Goal: Information Seeking & Learning: Understand process/instructions

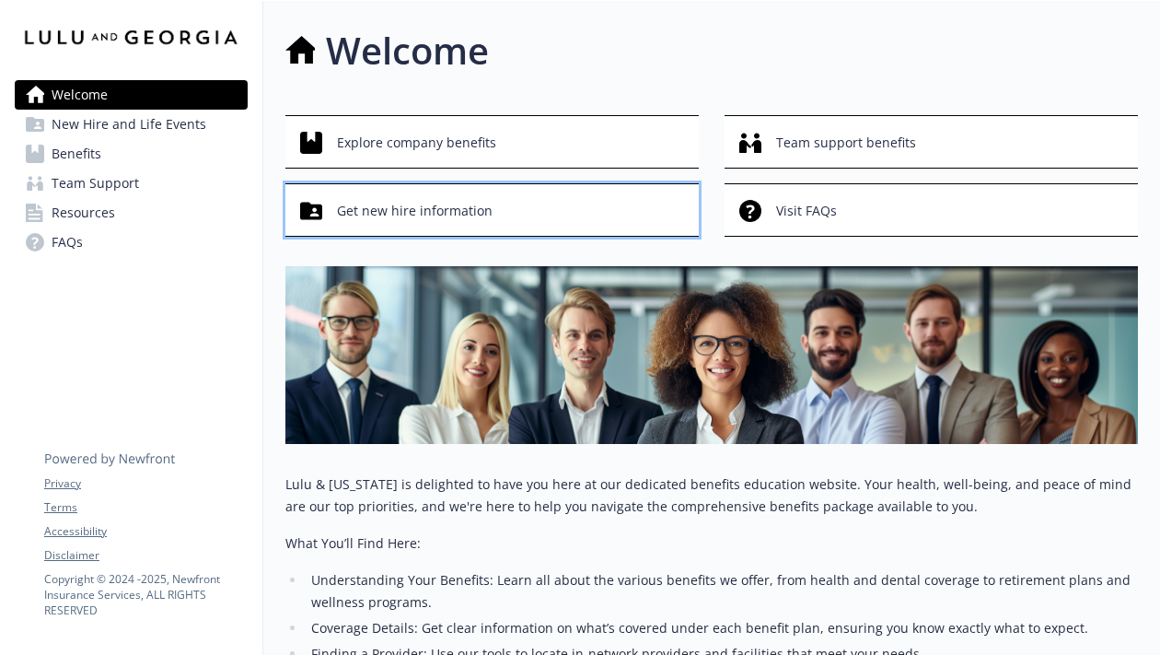
click at [580, 226] on div "Get new hire information" at bounding box center [494, 210] width 389 height 35
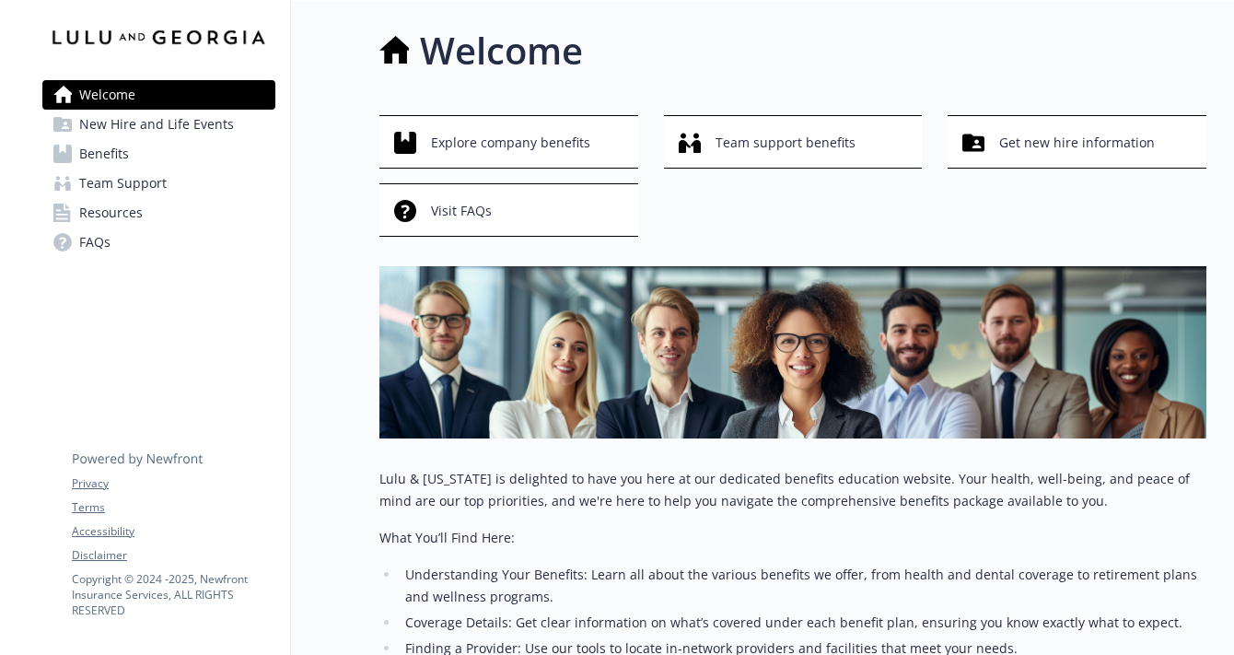
click at [144, 131] on span "New Hire and Life Events" at bounding box center [156, 124] width 155 height 29
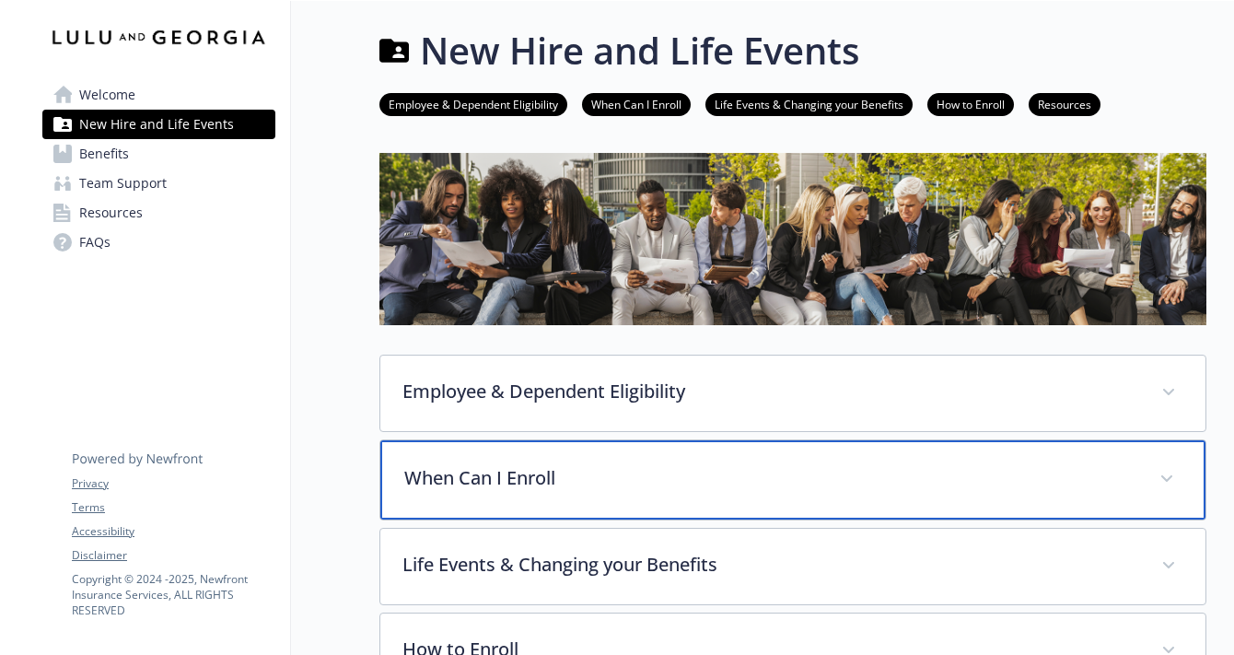
click at [475, 493] on div "When Can I Enroll" at bounding box center [792, 479] width 825 height 79
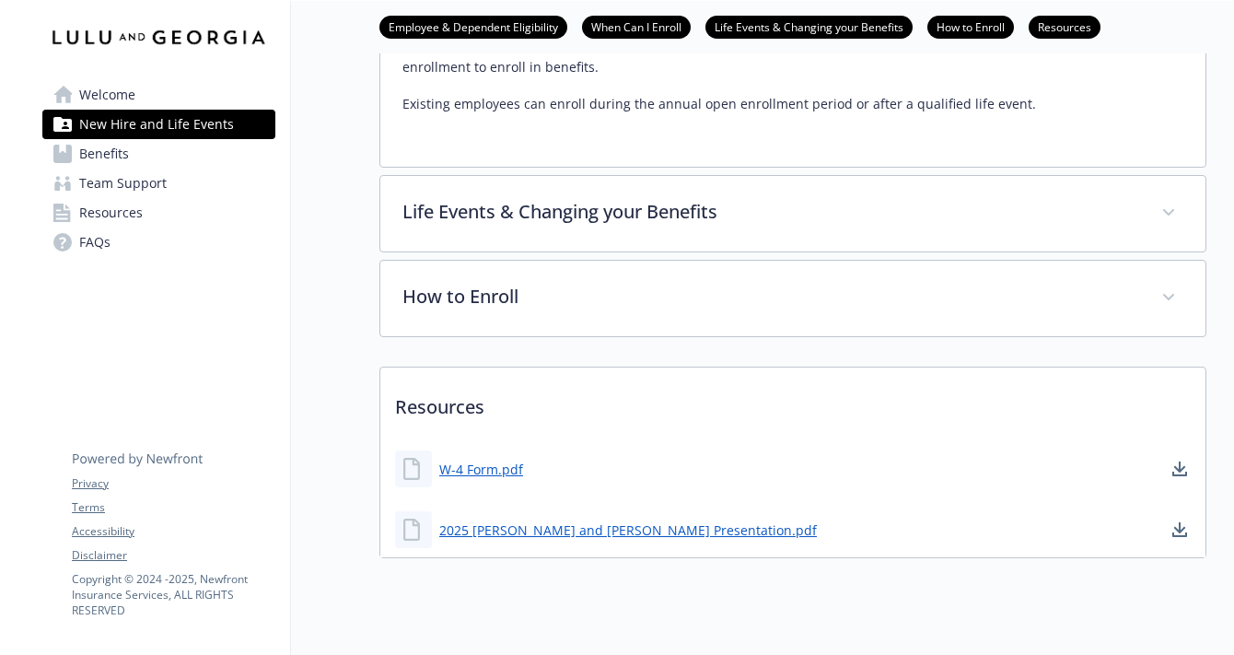
scroll to position [558, 0]
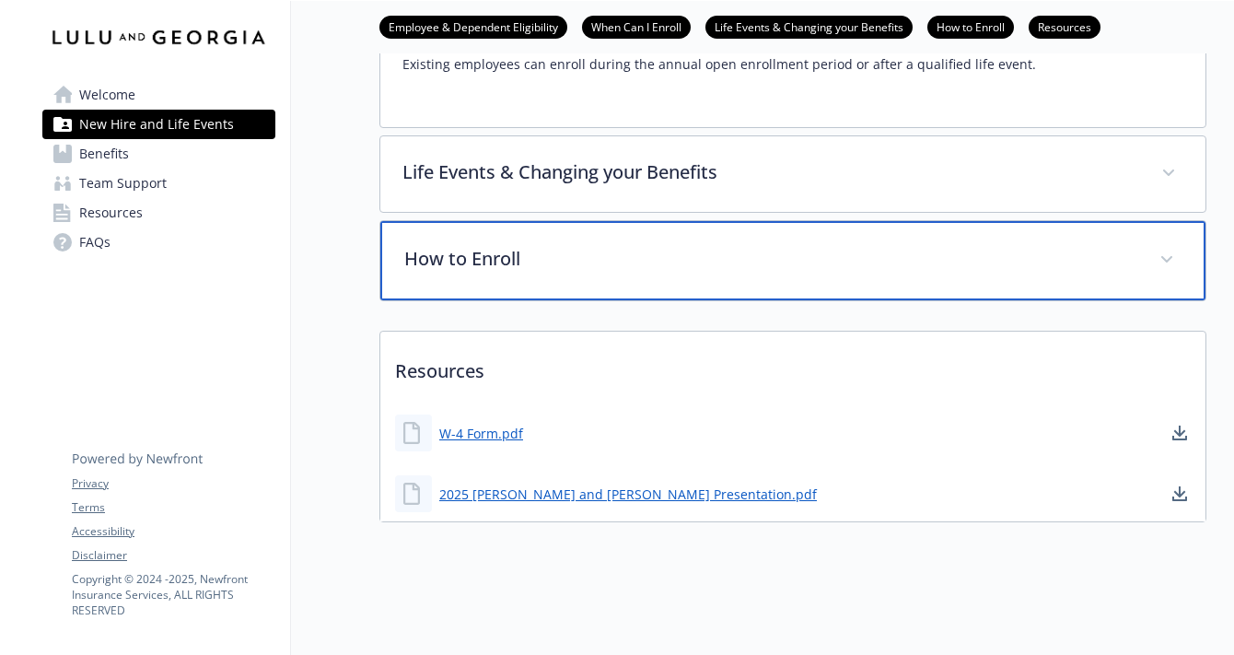
click at [571, 295] on div "How to Enroll" at bounding box center [792, 260] width 825 height 79
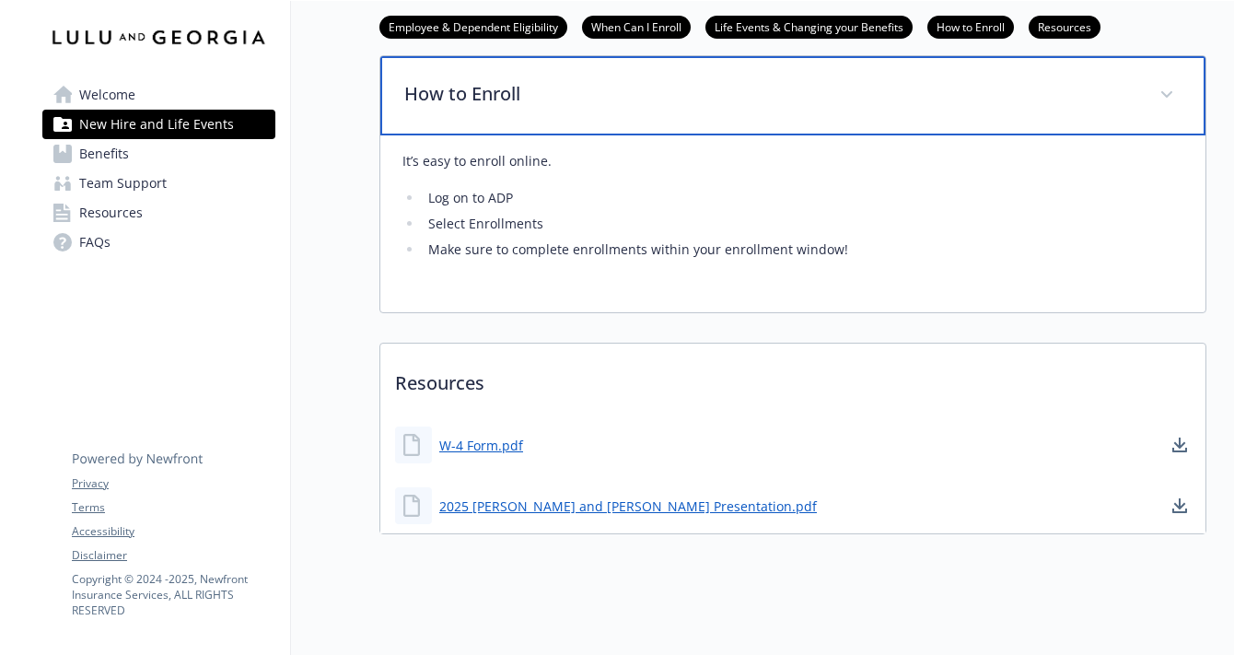
scroll to position [730, 0]
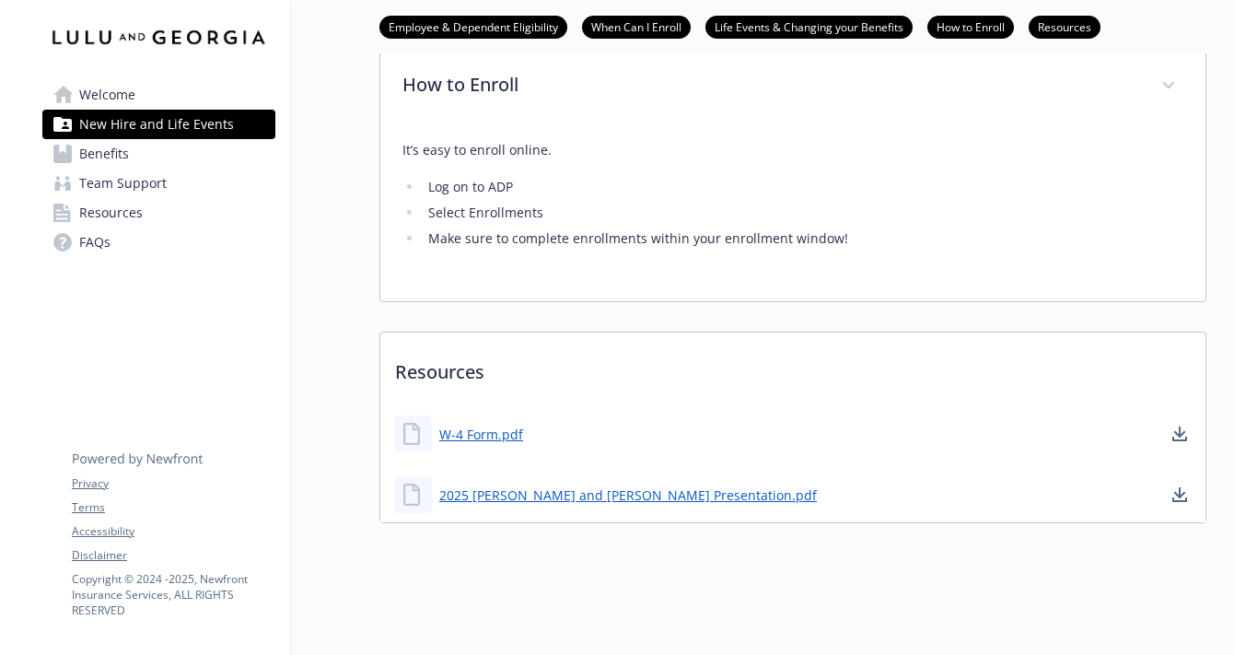
click at [80, 146] on span "Benefits" at bounding box center [104, 153] width 50 height 29
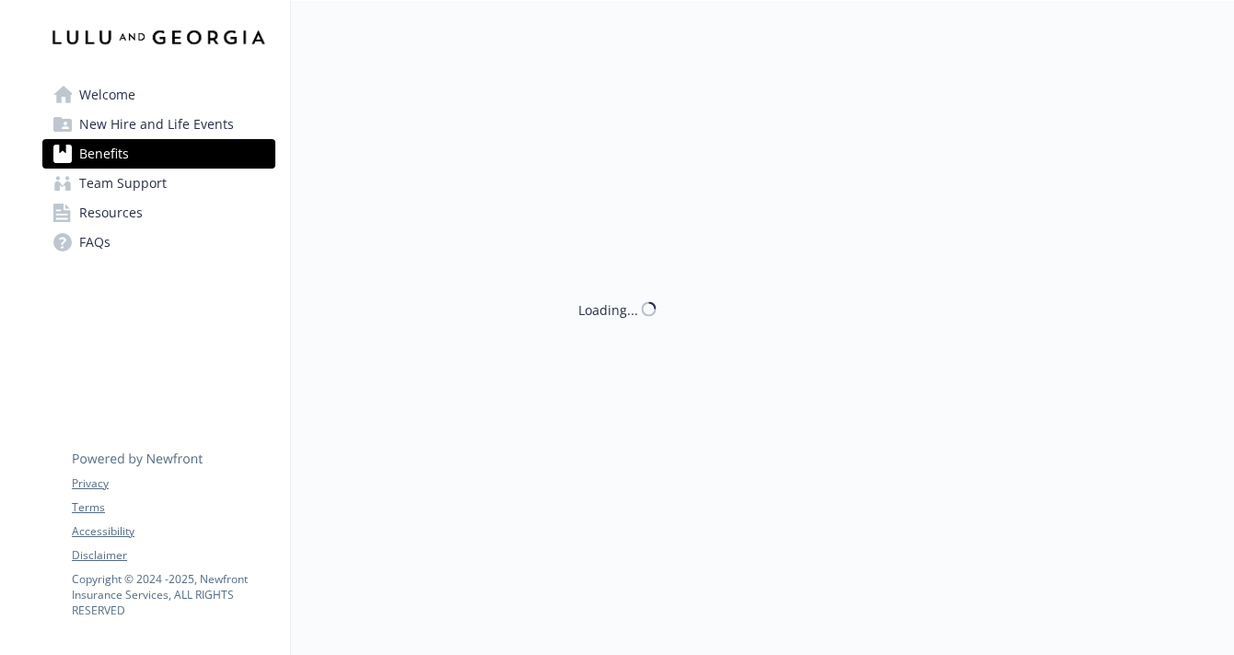
scroll to position [730, 0]
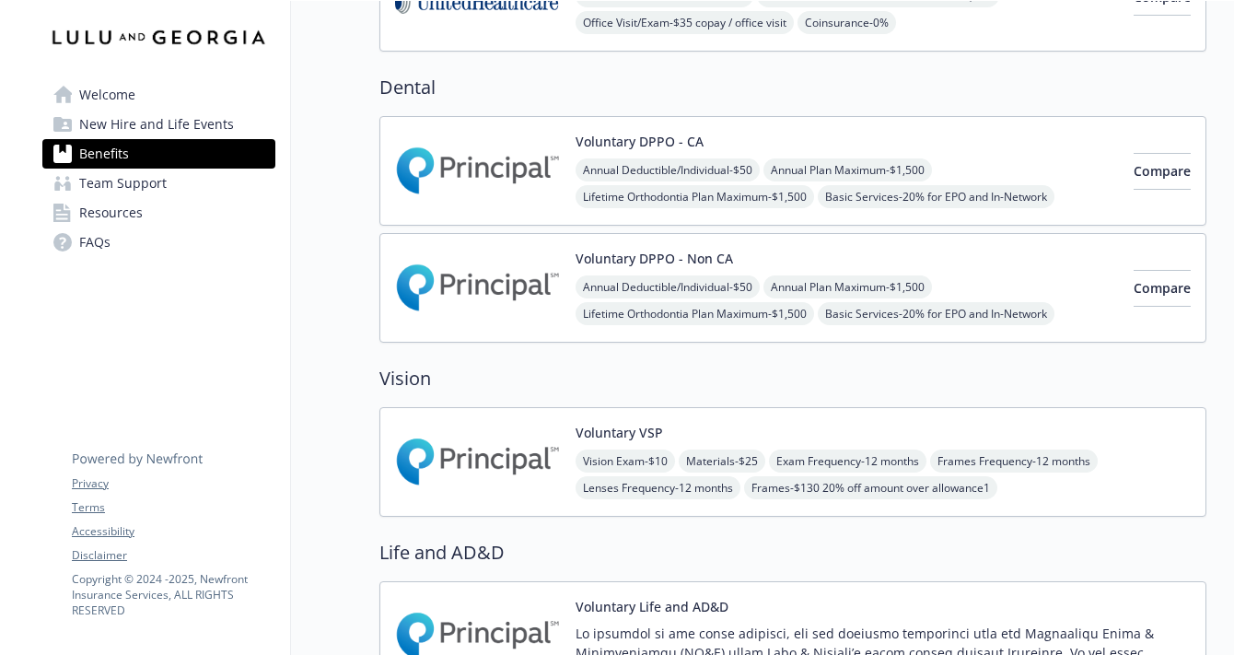
click at [122, 203] on span "Resources" at bounding box center [111, 212] width 64 height 29
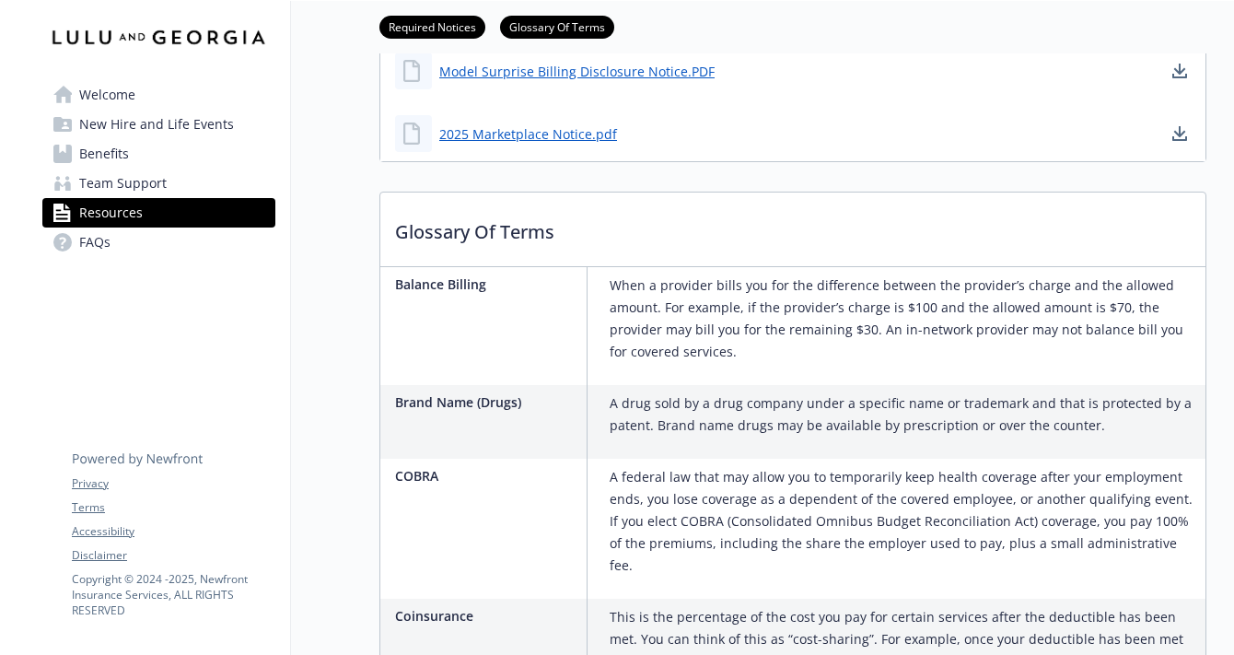
scroll to position [700, 0]
click at [560, 133] on link "2025 Marketplace Notice.pdf" at bounding box center [529, 133] width 181 height 23
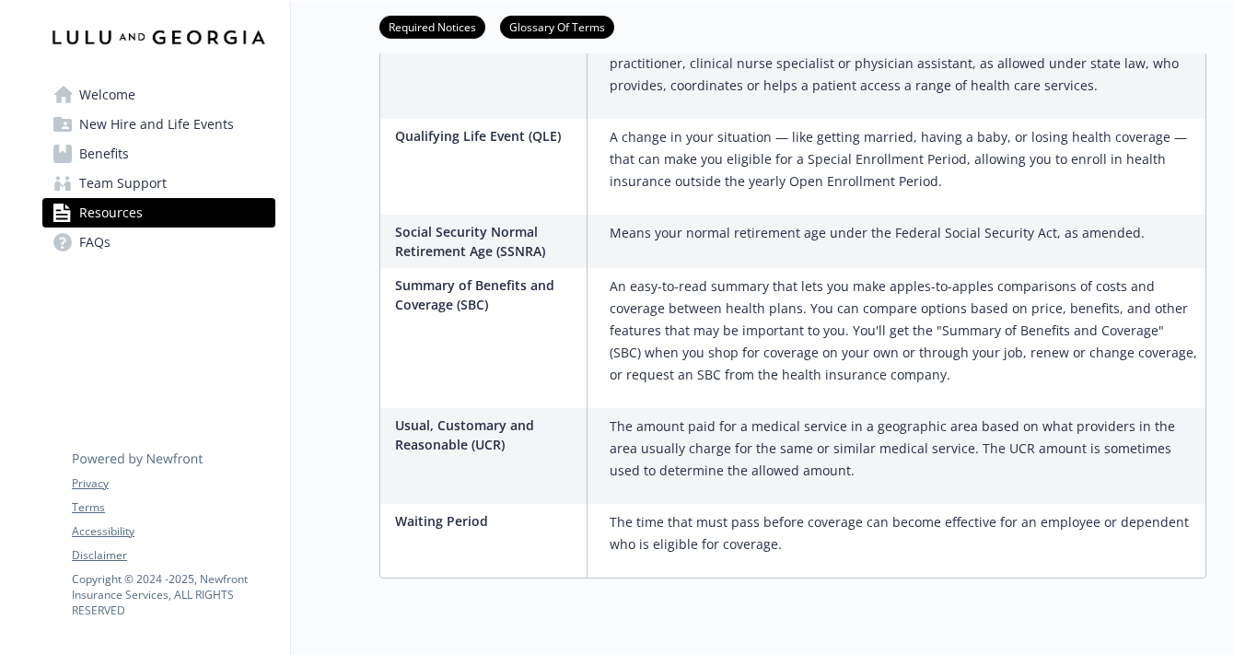
scroll to position [3069, 0]
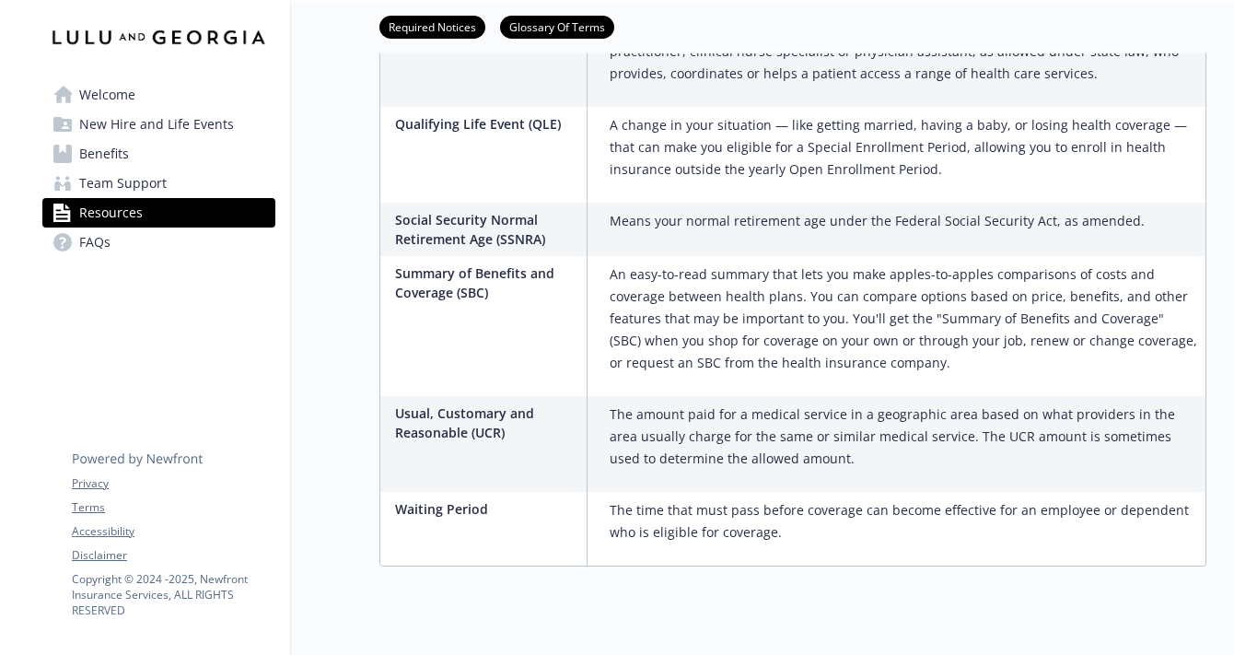
click at [100, 246] on span "FAQs" at bounding box center [94, 241] width 31 height 29
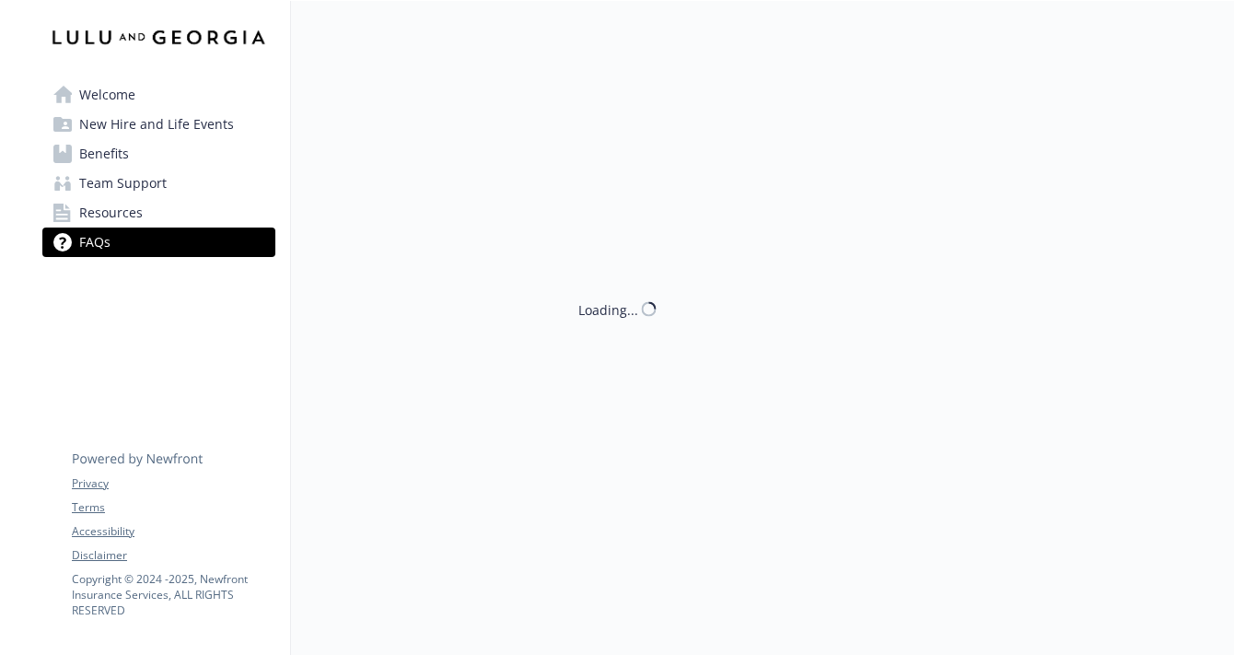
scroll to position [58, 0]
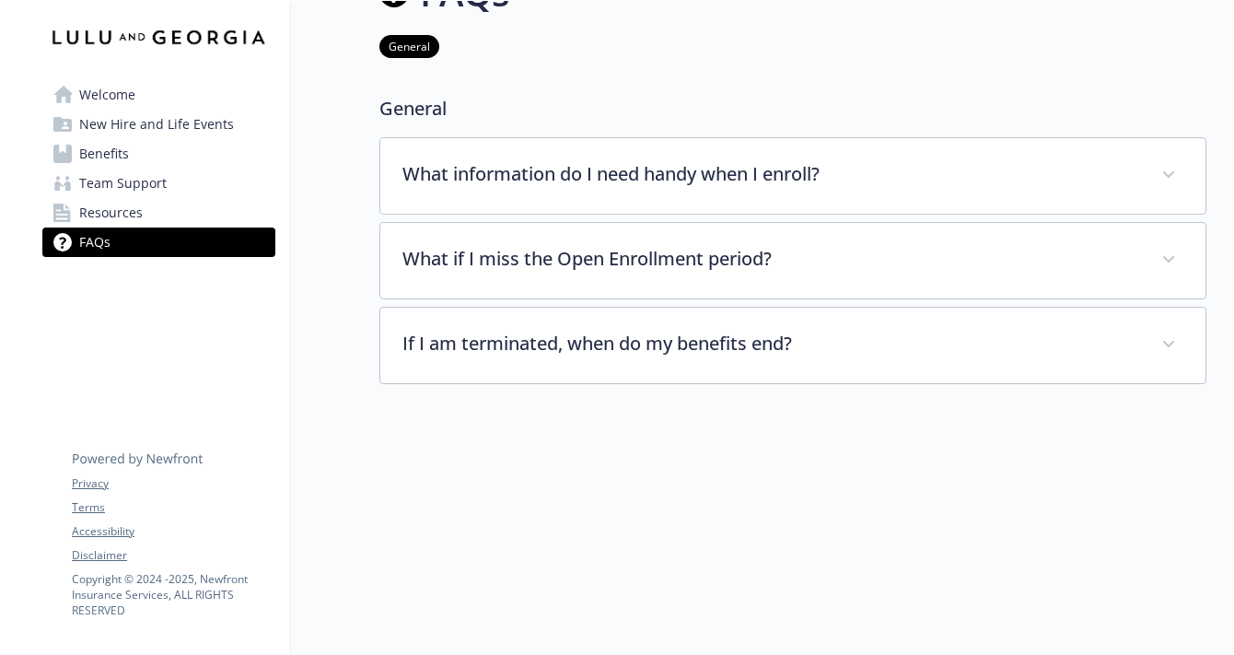
click at [204, 177] on link "Team Support" at bounding box center [158, 182] width 233 height 29
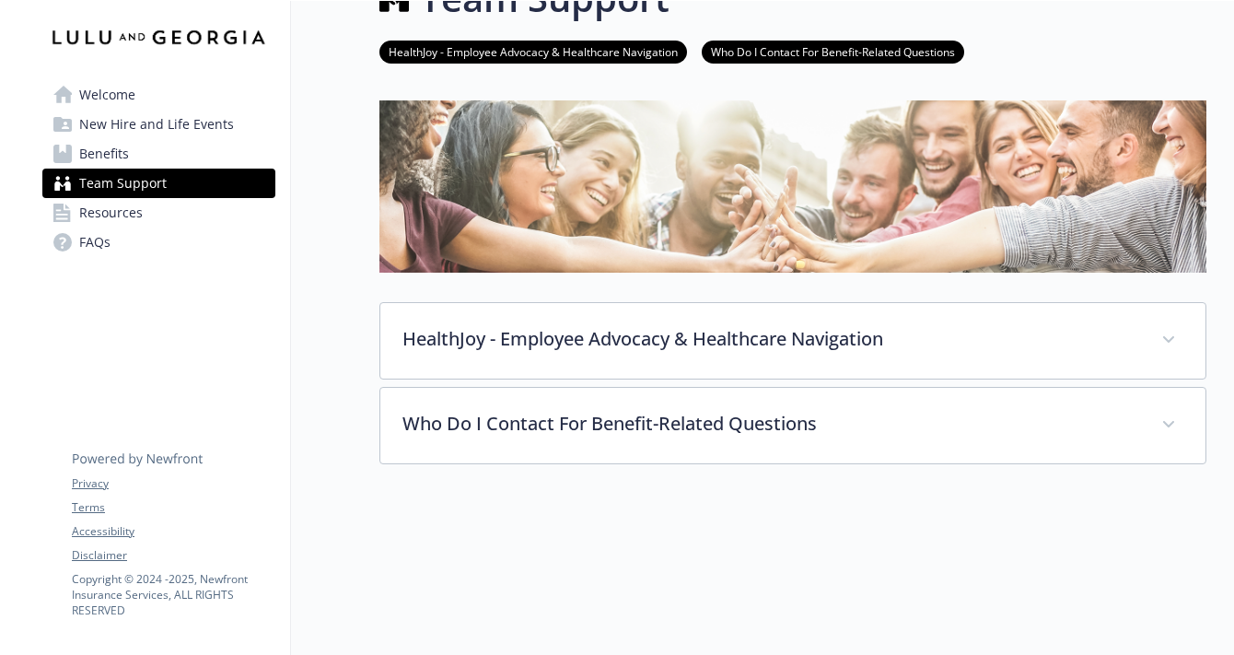
scroll to position [58, 0]
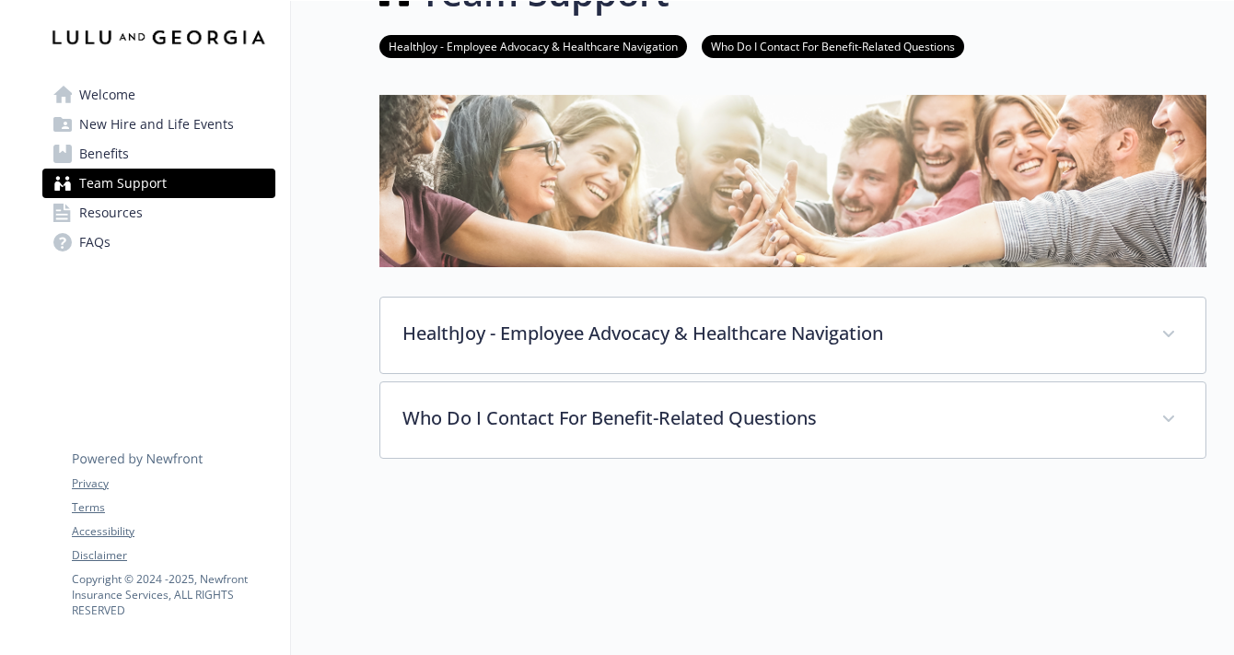
click at [215, 166] on link "Benefits" at bounding box center [158, 153] width 233 height 29
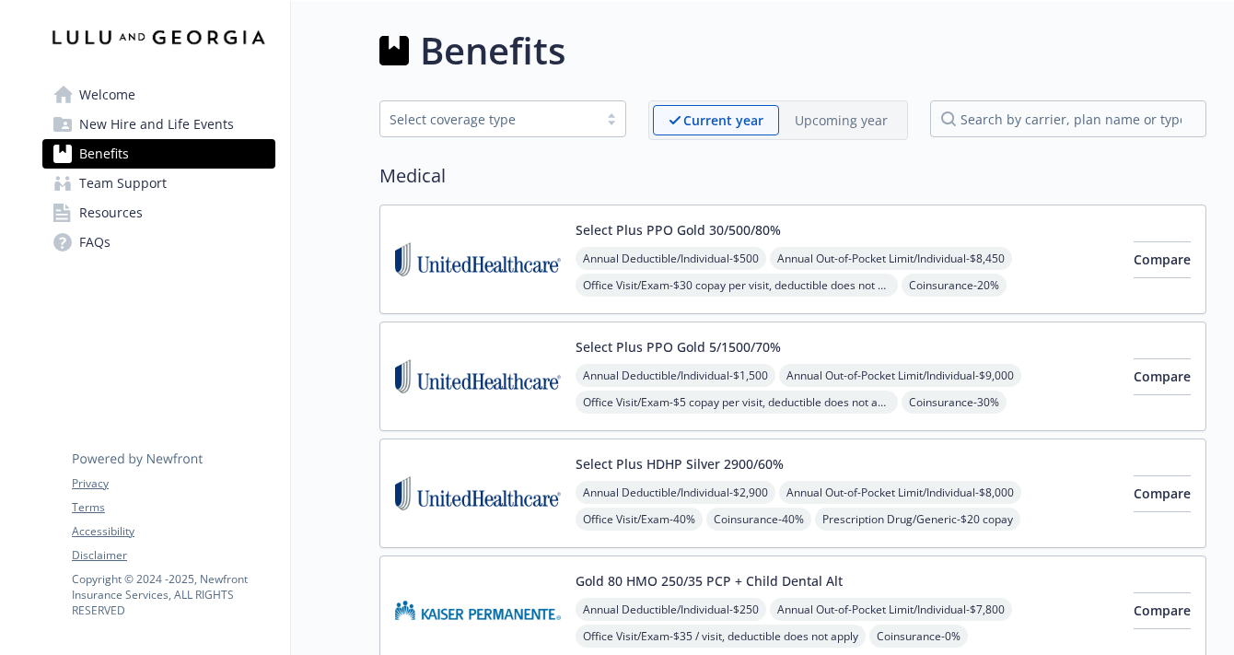
click at [786, 231] on div "Select Plus PPO Gold 30/500/80% Annual Deductible/Individual - $500 Annual Out-…" at bounding box center [846, 259] width 543 height 78
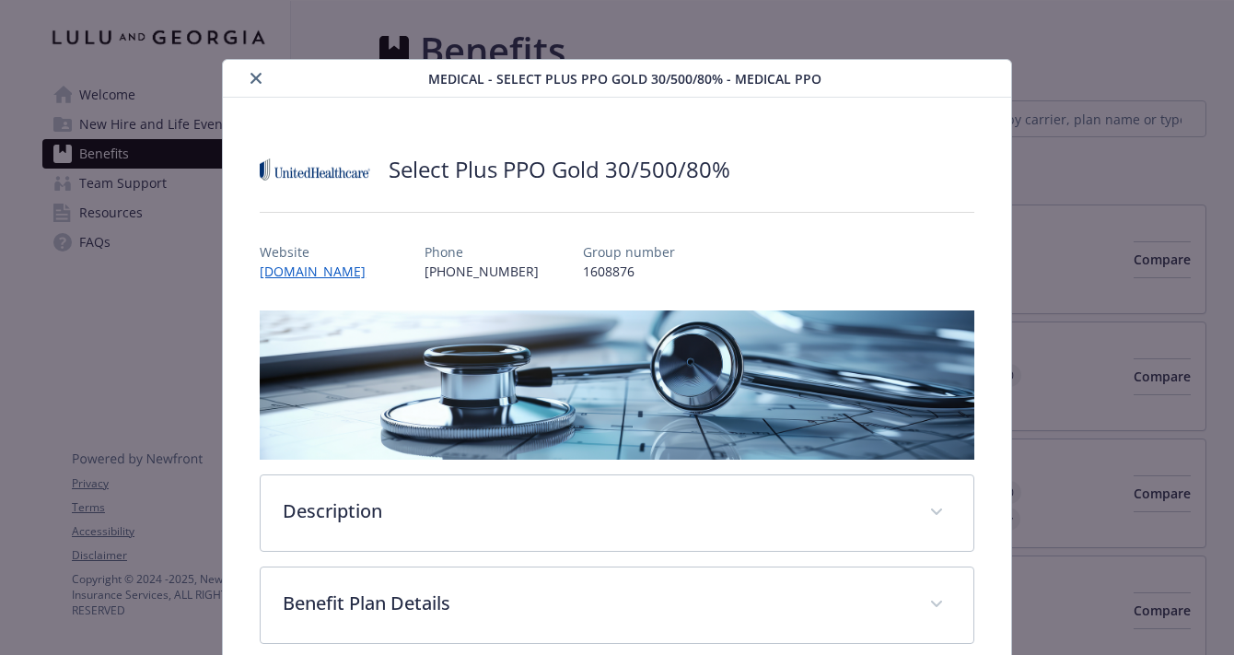
click at [250, 70] on button "close" at bounding box center [256, 78] width 22 height 22
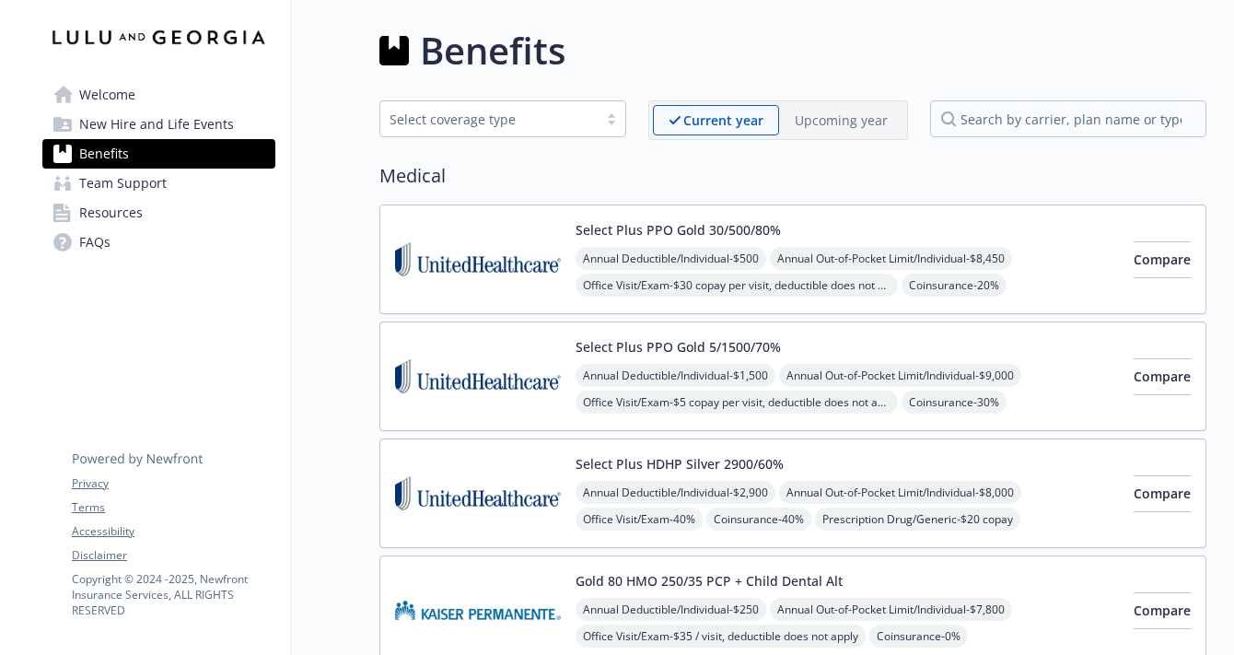
click at [206, 129] on span "New Hire and Life Events" at bounding box center [156, 124] width 155 height 29
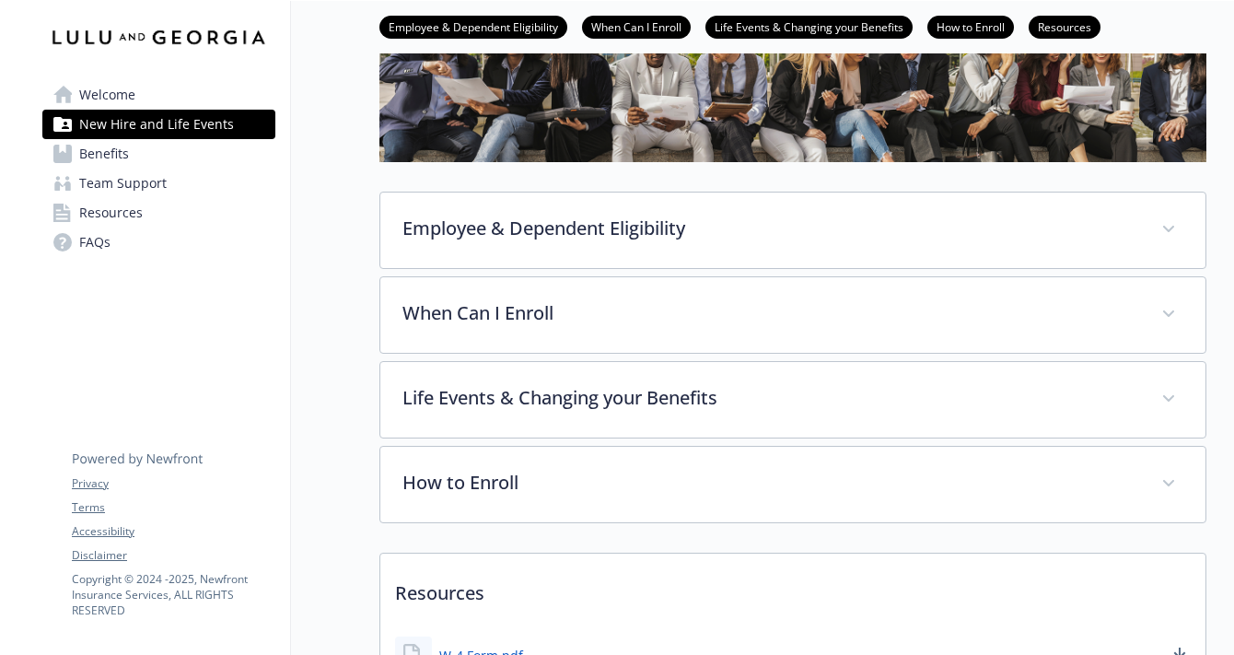
scroll to position [176, 0]
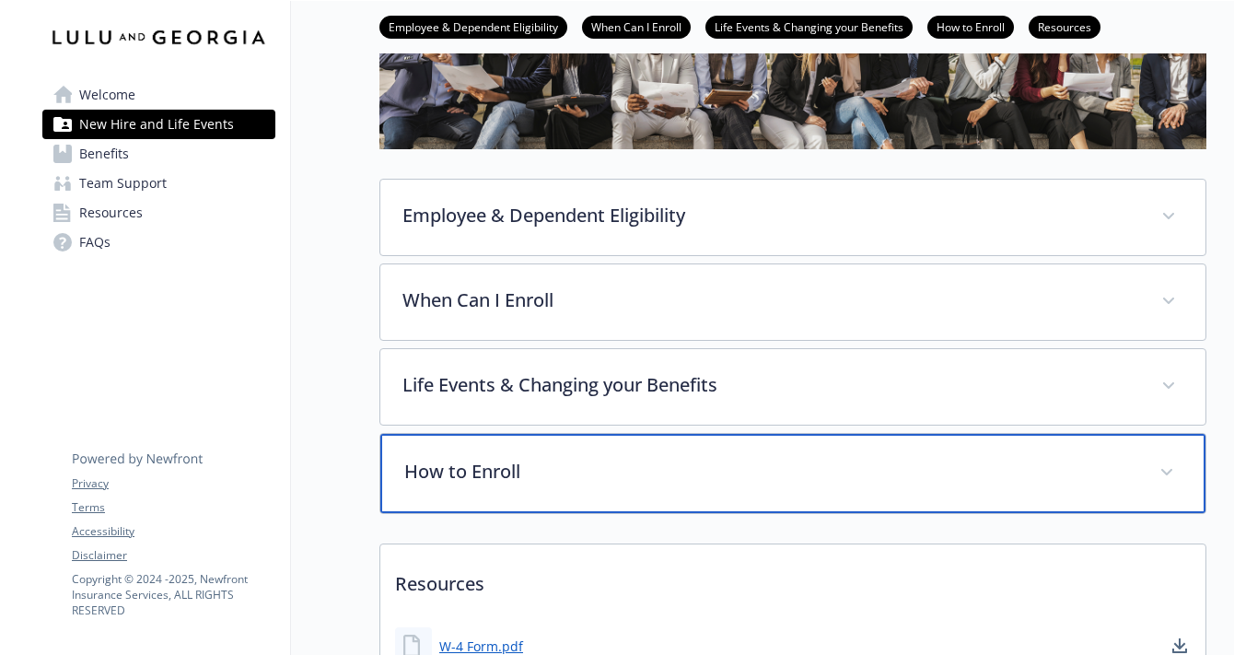
click at [553, 467] on p "How to Enroll" at bounding box center [770, 472] width 733 height 28
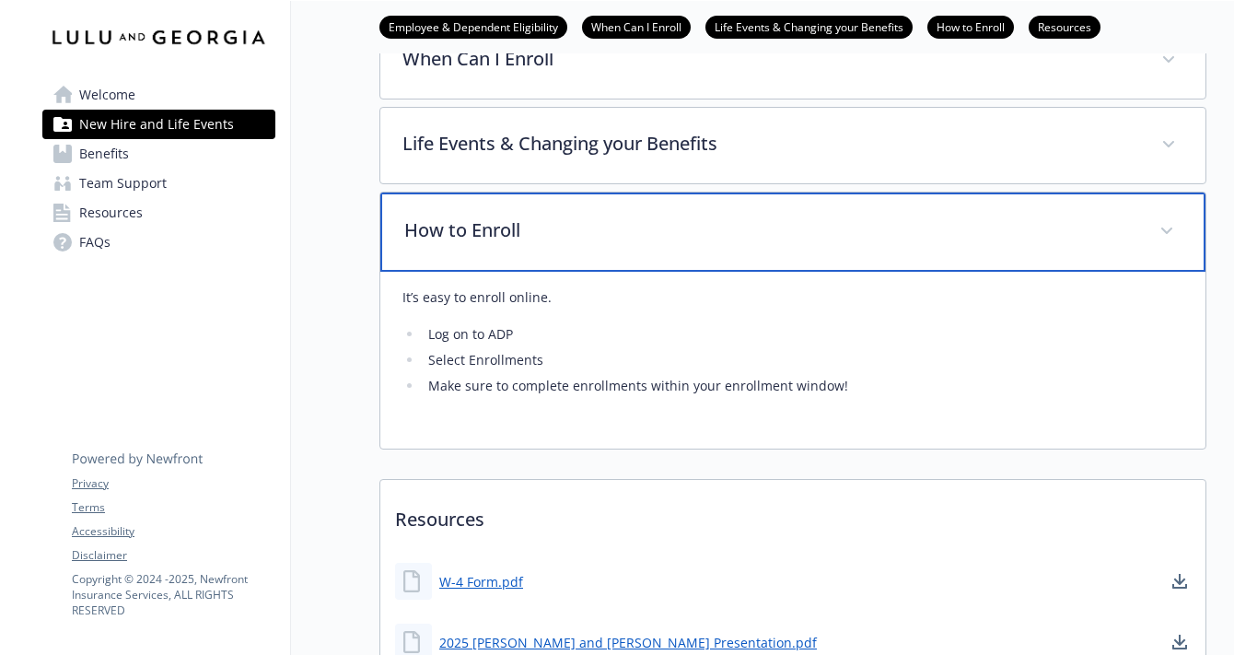
scroll to position [0, 0]
